Goal: Task Accomplishment & Management: Use online tool/utility

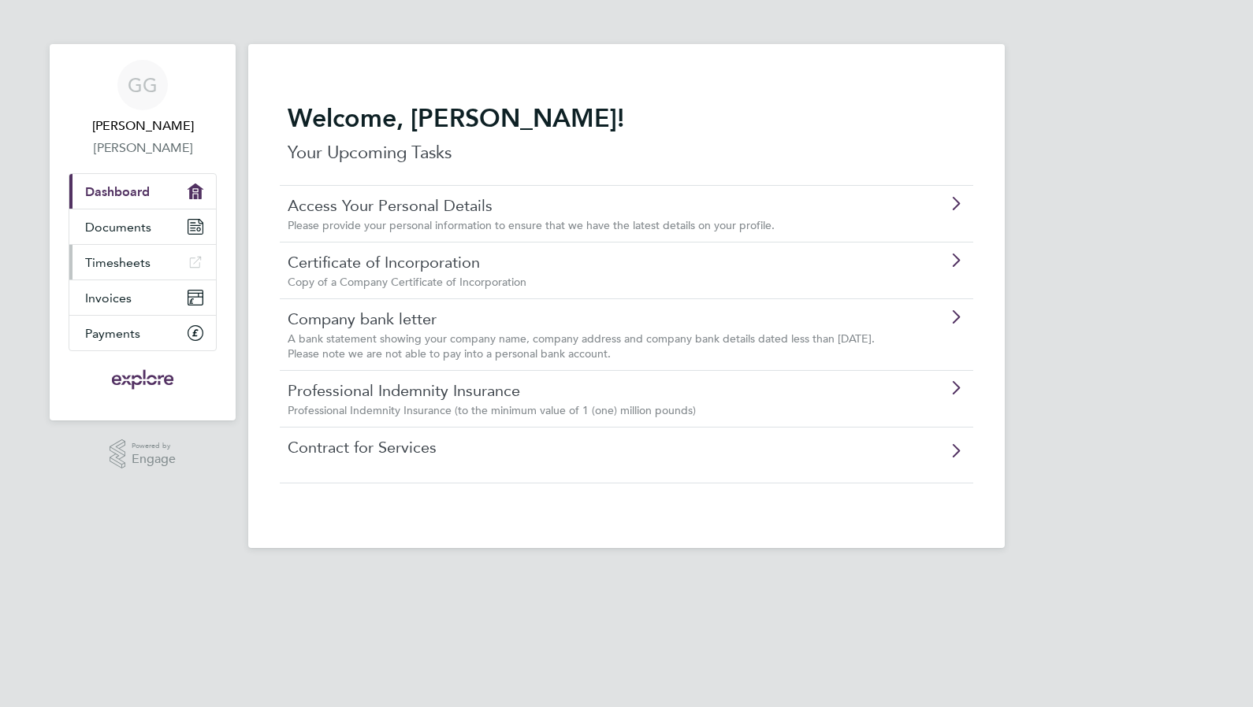
click at [187, 268] on link "Timesheets" at bounding box center [142, 262] width 147 height 35
click at [157, 263] on link "Timesheets" at bounding box center [142, 262] width 147 height 35
click at [112, 270] on link "Timesheets" at bounding box center [142, 262] width 147 height 35
